Goal: Information Seeking & Learning: Find specific page/section

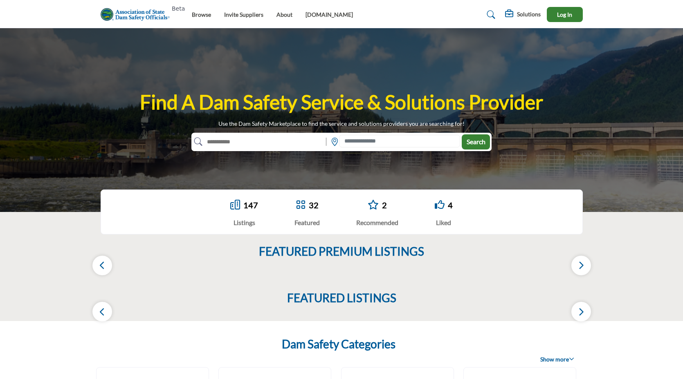
click at [124, 16] on img at bounding box center [138, 14] width 74 height 13
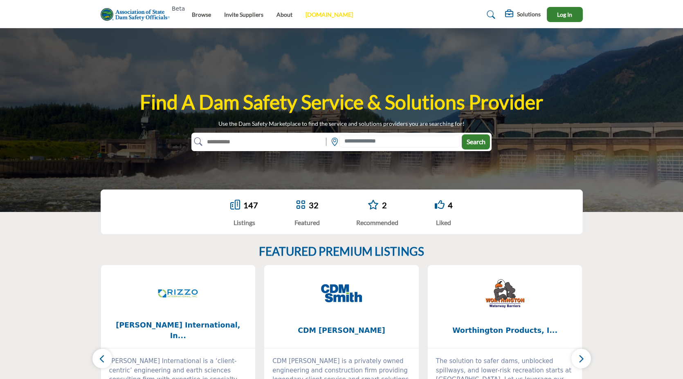
click at [327, 14] on link "[DOMAIN_NAME]" at bounding box center [328, 14] width 47 height 7
click at [335, 15] on link "[DOMAIN_NAME]" at bounding box center [328, 14] width 47 height 7
click at [206, 15] on link "Browse" at bounding box center [201, 14] width 19 height 7
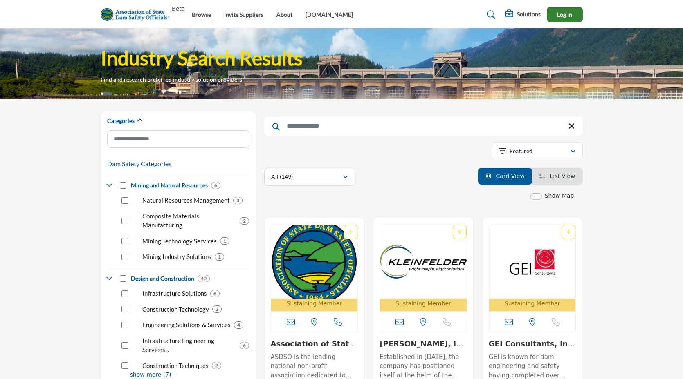
click at [301, 137] on div "Searched Term Searched Results 21" at bounding box center [423, 149] width 318 height 74
click at [301, 128] on input "Search Keyword" at bounding box center [423, 127] width 318 height 20
type input "*******"
